Goal: Use online tool/utility: Utilize a website feature to perform a specific function

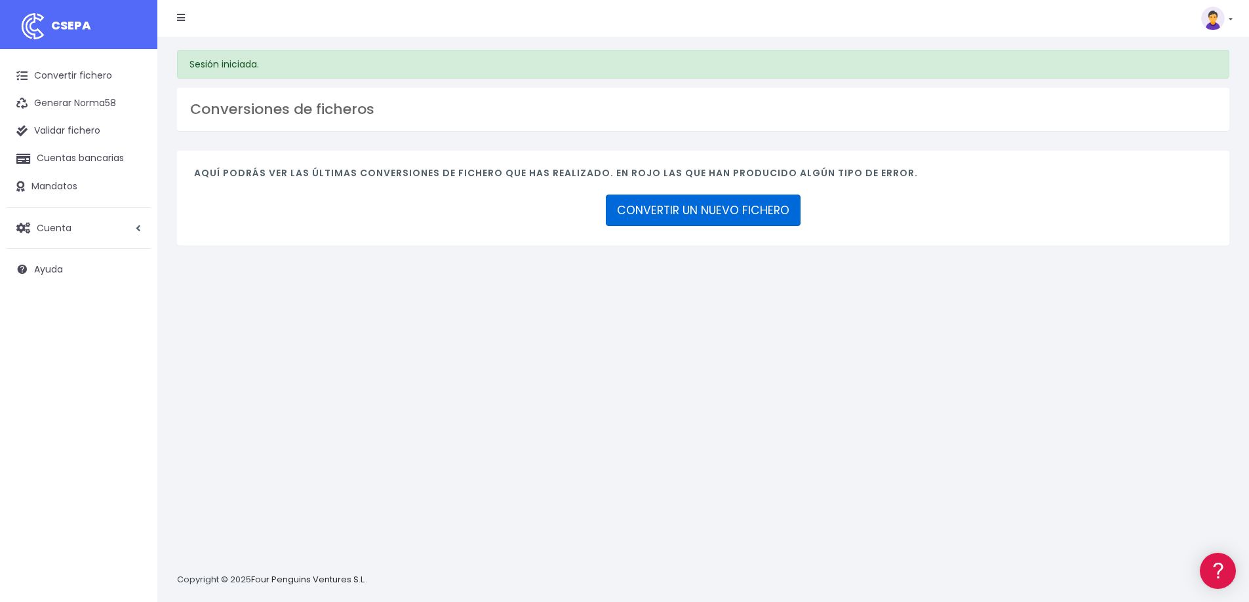
click at [705, 211] on link "CONVERTIR UN NUEVO FICHERO" at bounding box center [703, 210] width 195 height 31
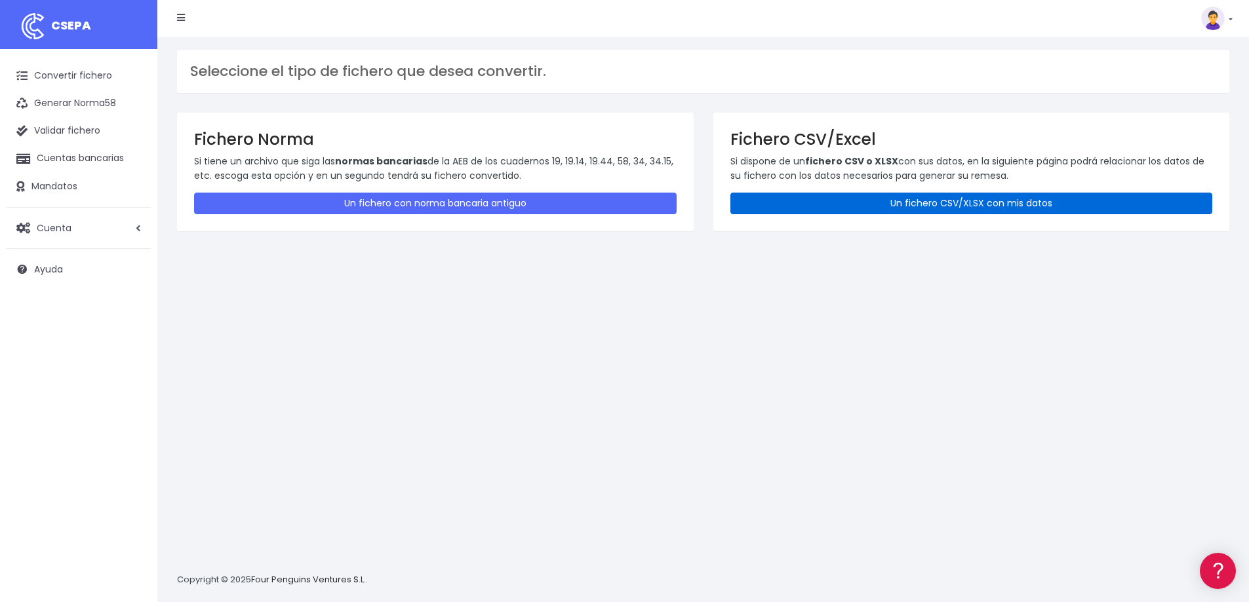
click at [911, 201] on link "Un fichero CSV/XLSX con mis datos" at bounding box center [971, 204] width 482 height 22
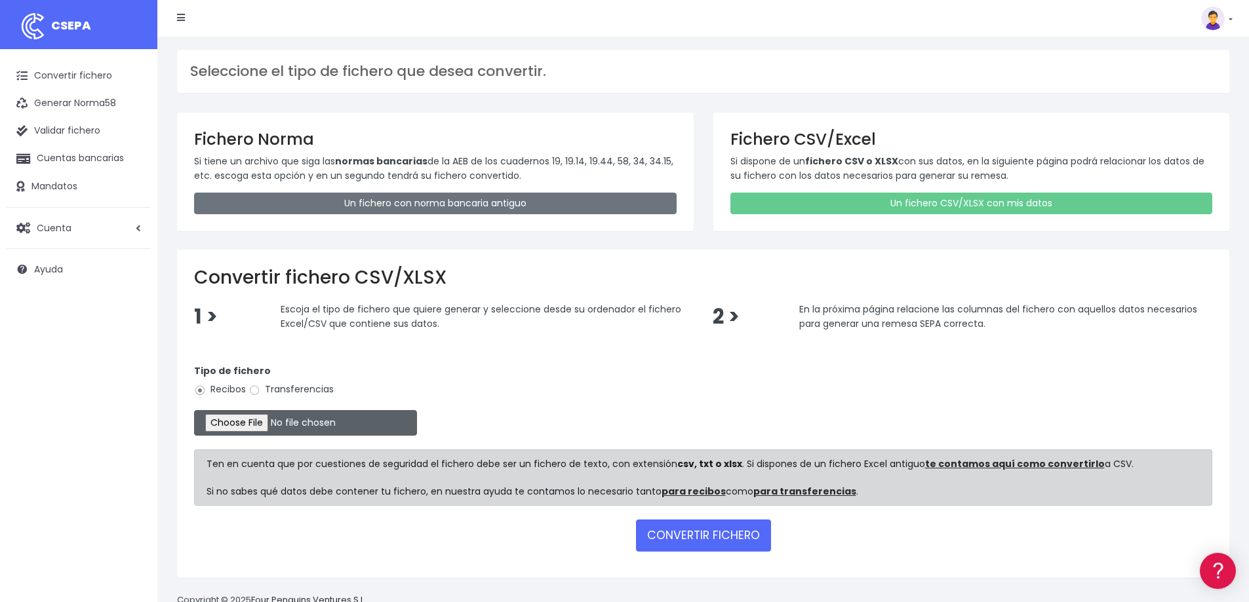
click at [262, 426] on input "file" at bounding box center [305, 423] width 223 height 26
click at [268, 418] on input "file" at bounding box center [305, 423] width 223 height 26
type input "C:\fakepath\09 Cuotas SEPTIEMBRE.xlsx"
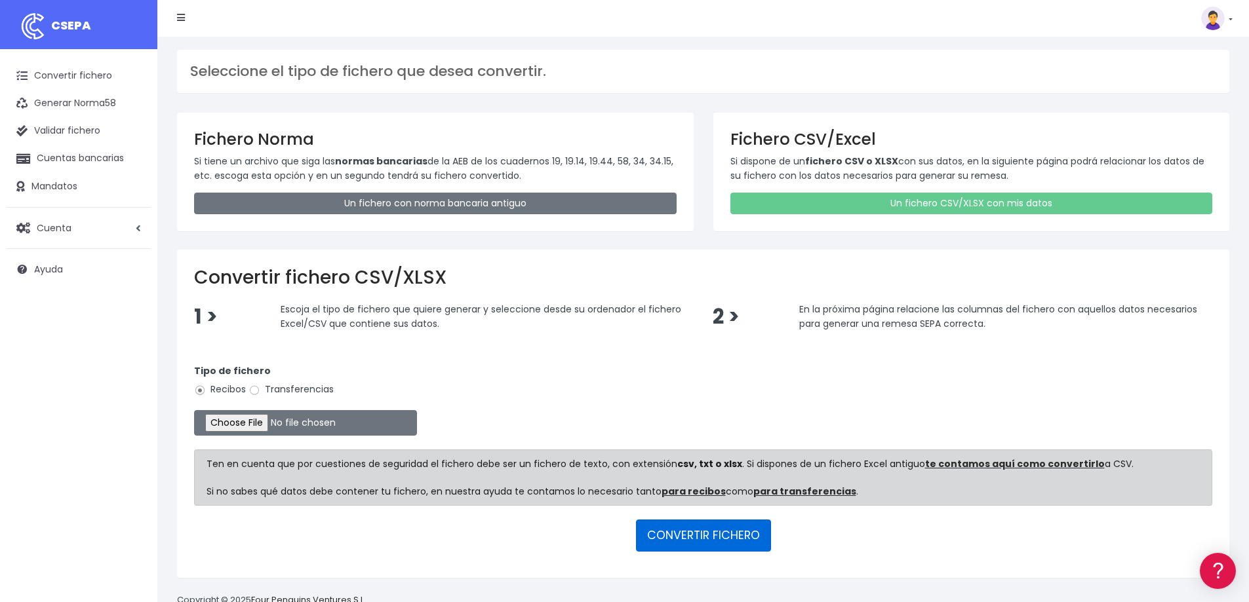
click at [739, 540] on button "CONVERTIR FICHERO" at bounding box center [703, 535] width 135 height 31
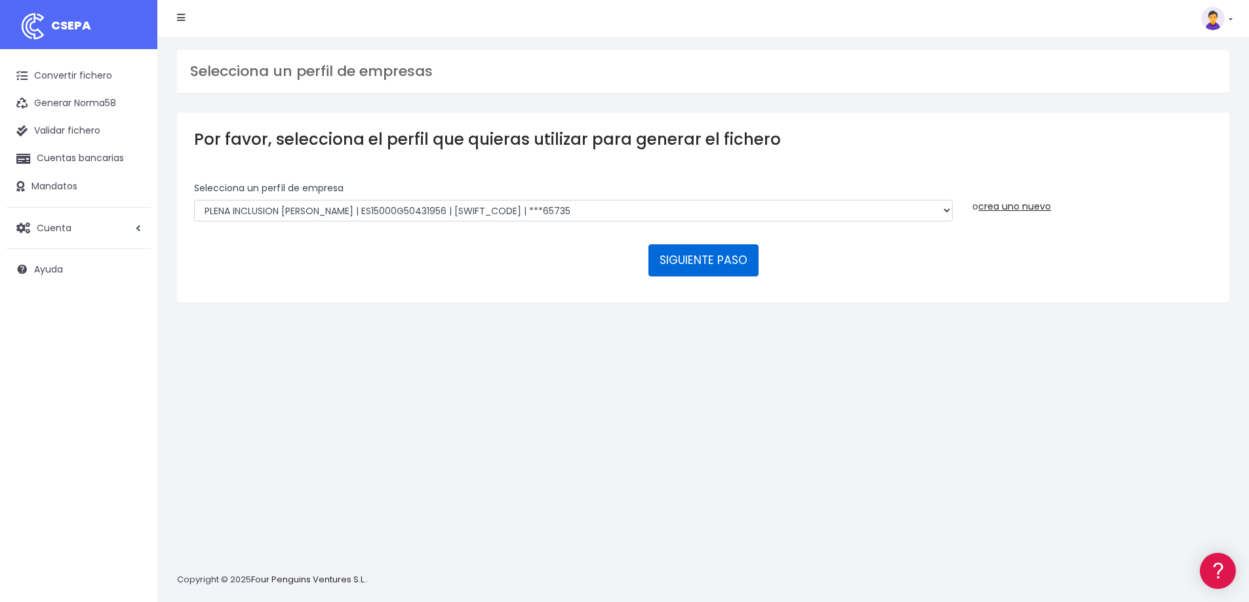
drag, startPoint x: 715, startPoint y: 262, endPoint x: 595, endPoint y: 357, distance: 152.7
click at [595, 357] on div "Selecciona un perfil de empresas Por favor, selecciona el perfil que quieras ut…" at bounding box center [702, 320] width 1091 height 566
click at [706, 262] on button "SIGUIENTE PASO" at bounding box center [703, 260] width 110 height 31
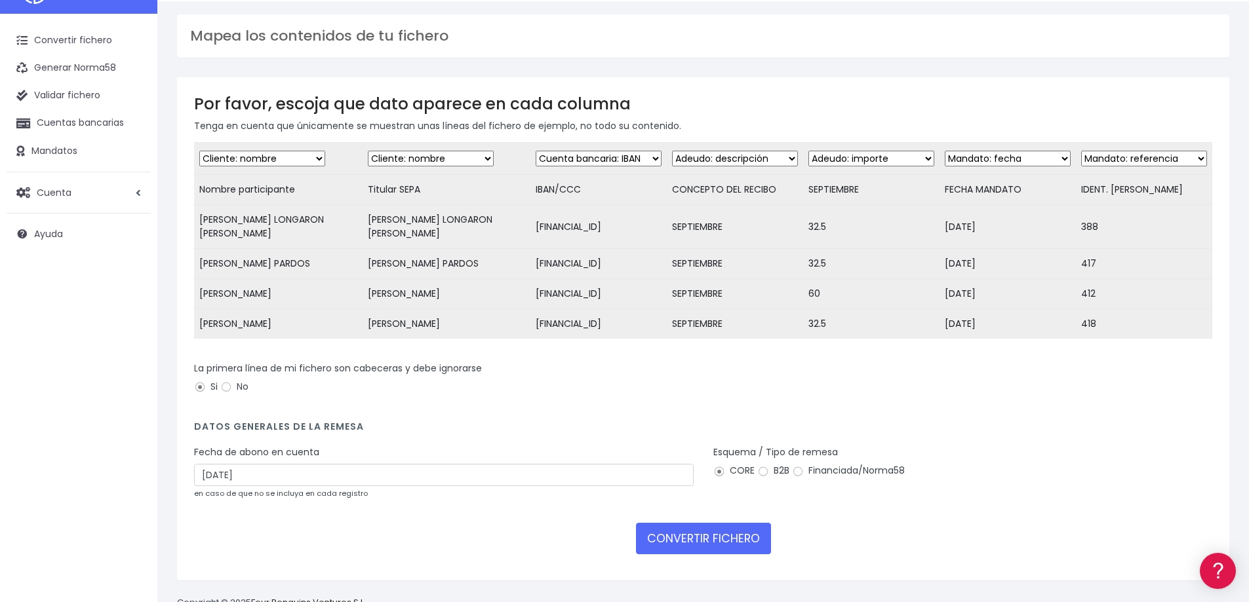
scroll to position [67, 0]
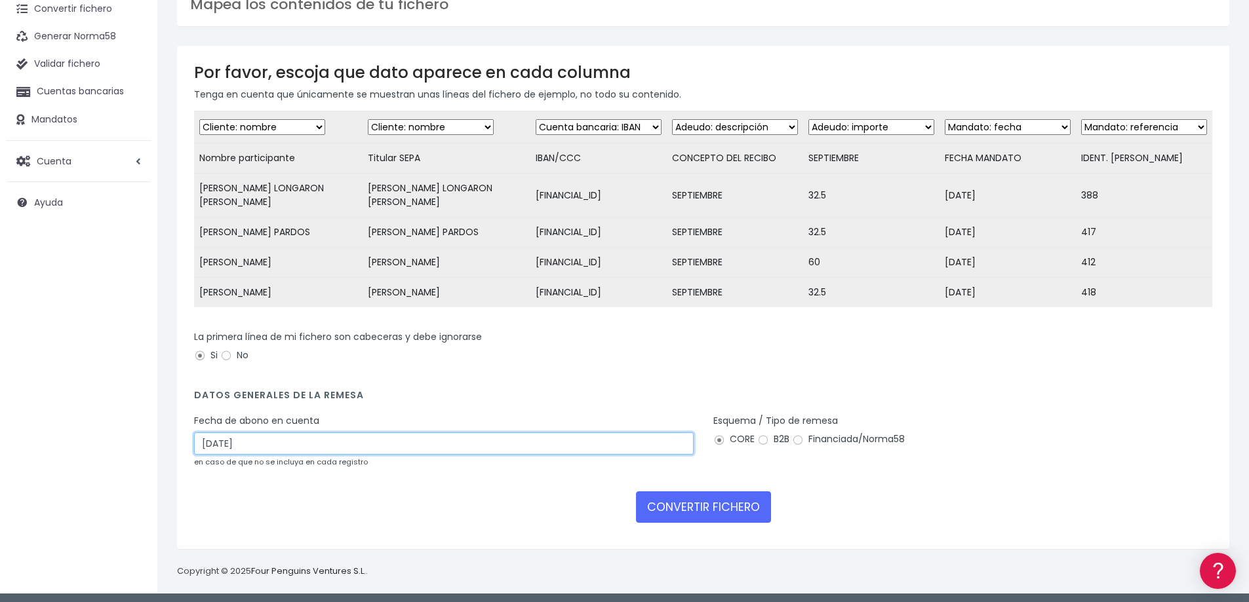
click at [210, 442] on input "26/09/2025" at bounding box center [444, 444] width 500 height 22
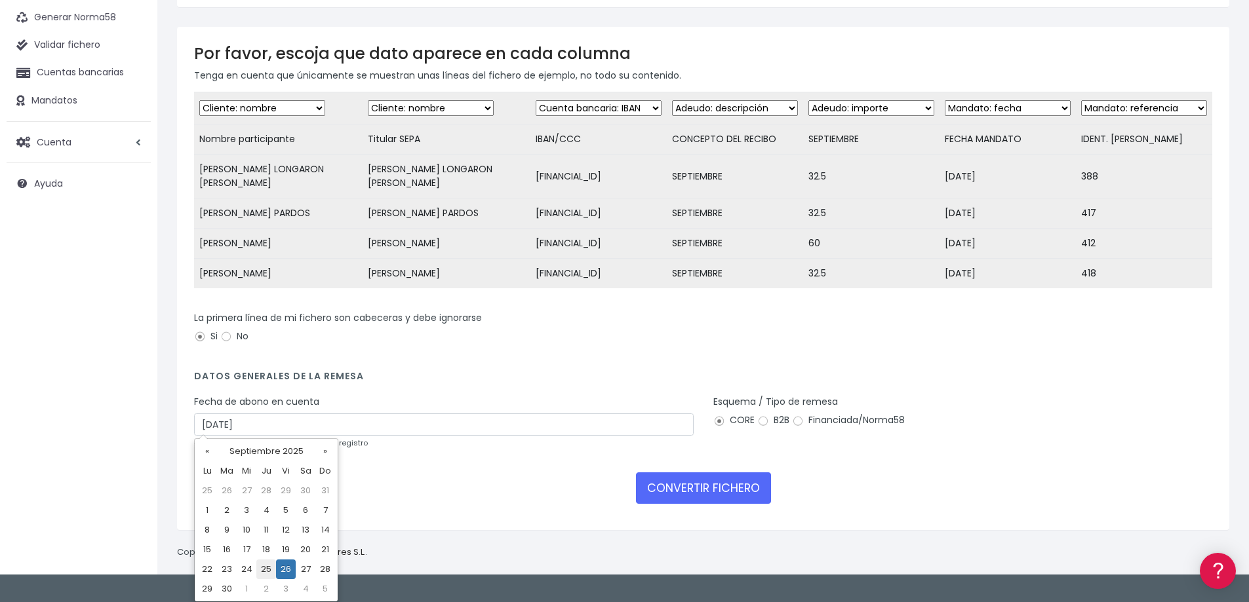
click at [267, 572] on td "25" at bounding box center [266, 570] width 20 height 20
type input "25/09/2025"
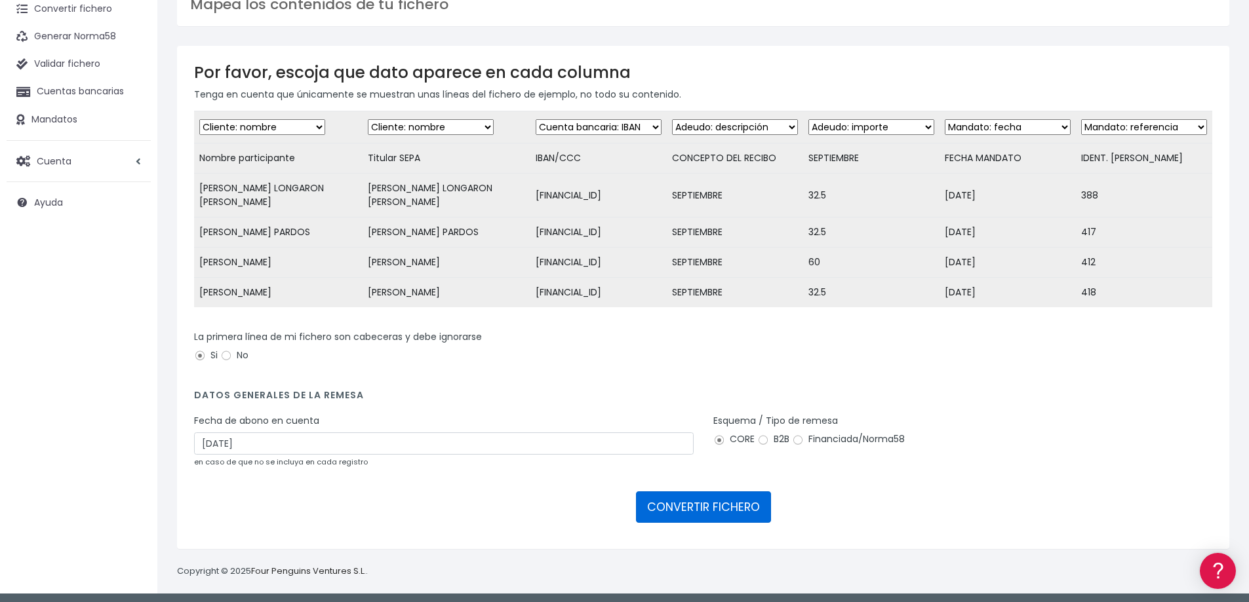
click at [692, 505] on button "CONVERTIR FICHERO" at bounding box center [703, 507] width 135 height 31
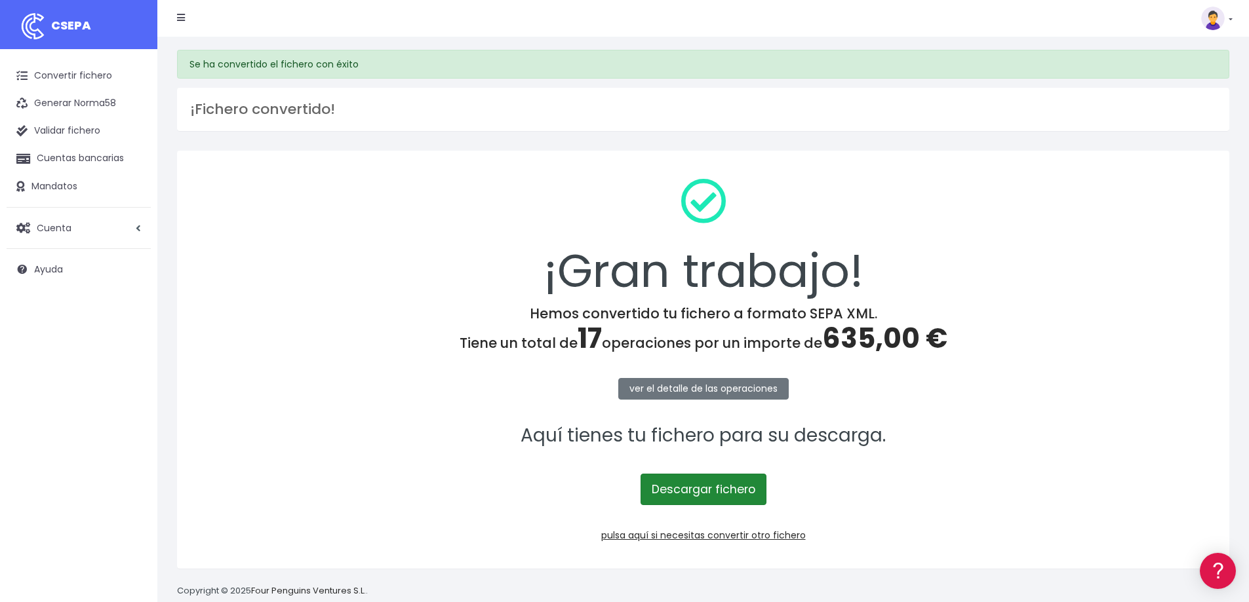
click at [703, 492] on link "Descargar fichero" at bounding box center [703, 489] width 126 height 31
